Goal: Communication & Community: Ask a question

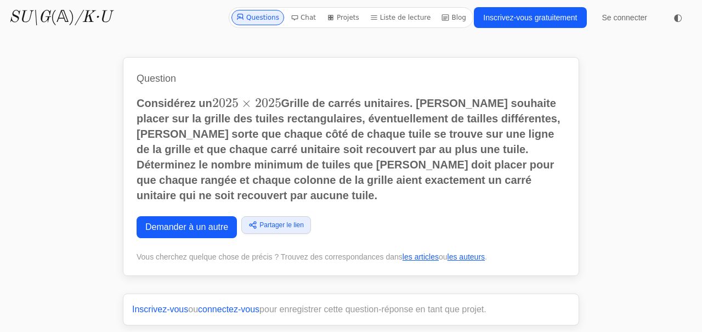
click at [306, 20] on font "Chat" at bounding box center [307, 18] width 15 height 8
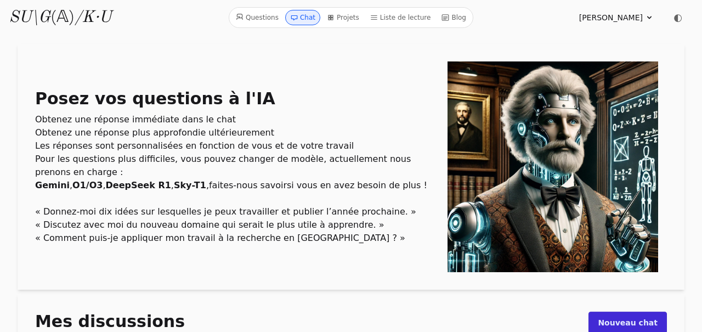
click at [651, 319] on font "Nouveau chat" at bounding box center [628, 322] width 60 height 9
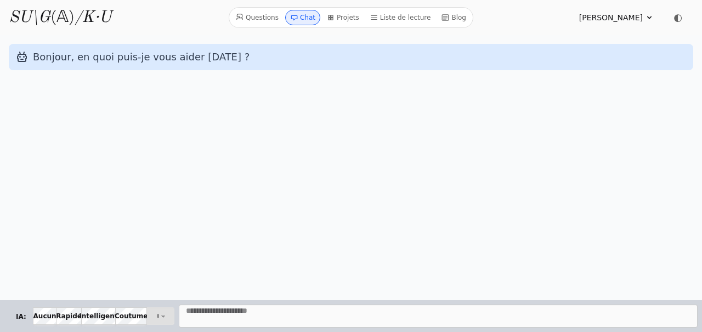
select select "**********"
click at [612, 314] on textarea "Message" at bounding box center [438, 315] width 519 height 23
